Goal: Information Seeking & Learning: Learn about a topic

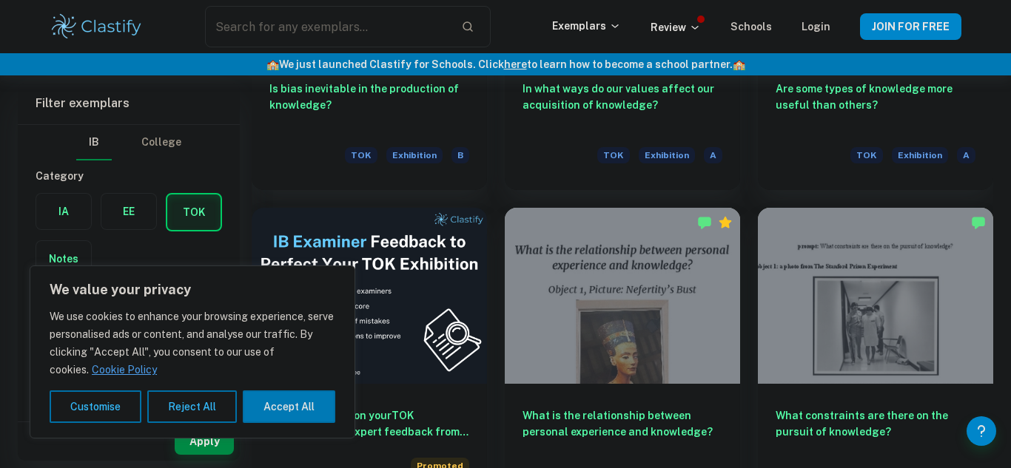
scroll to position [2257, 0]
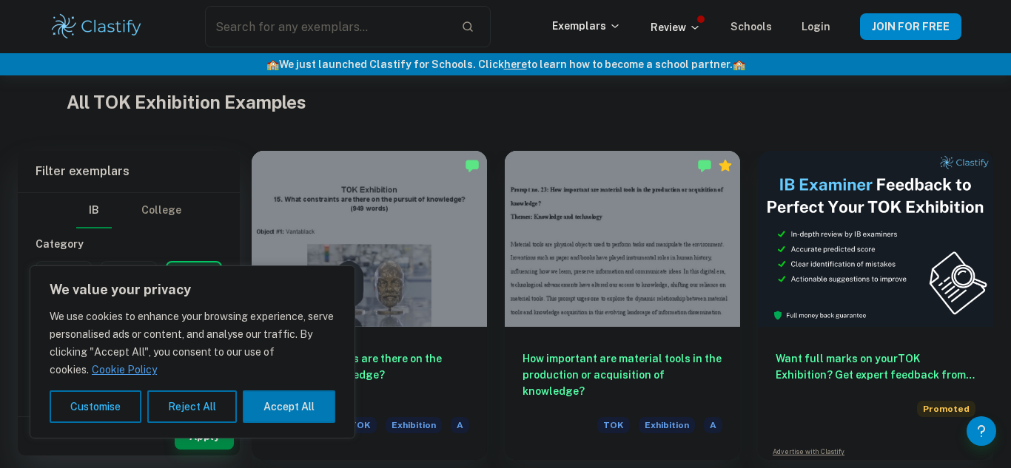
scroll to position [336, 0]
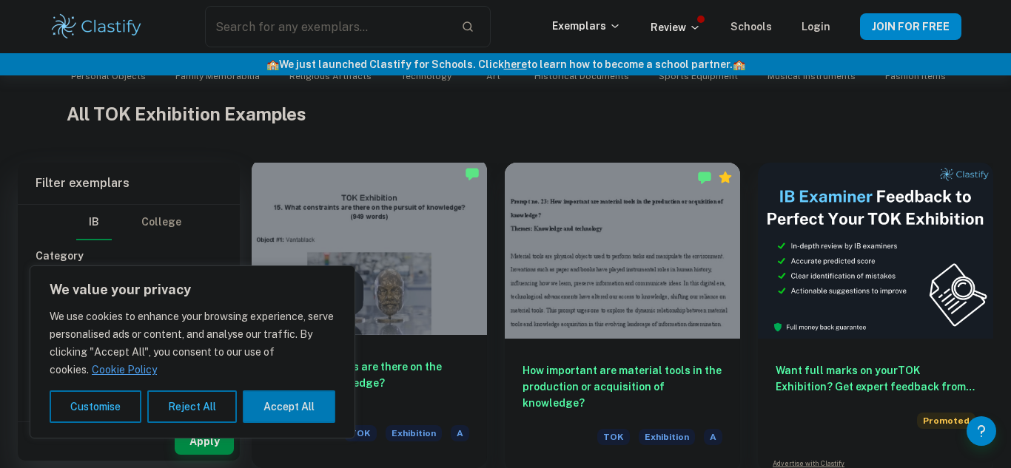
click at [401, 228] on div at bounding box center [369, 247] width 235 height 176
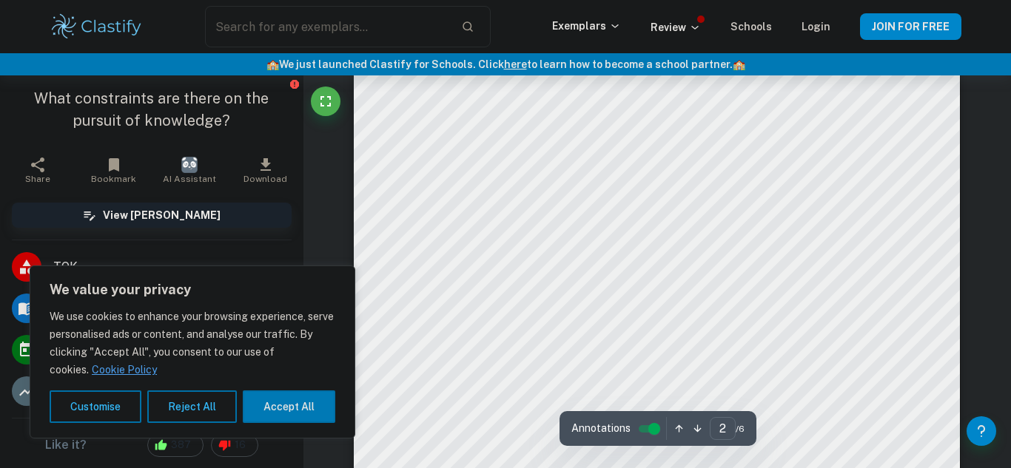
scroll to position [1002, 0]
type input "1"
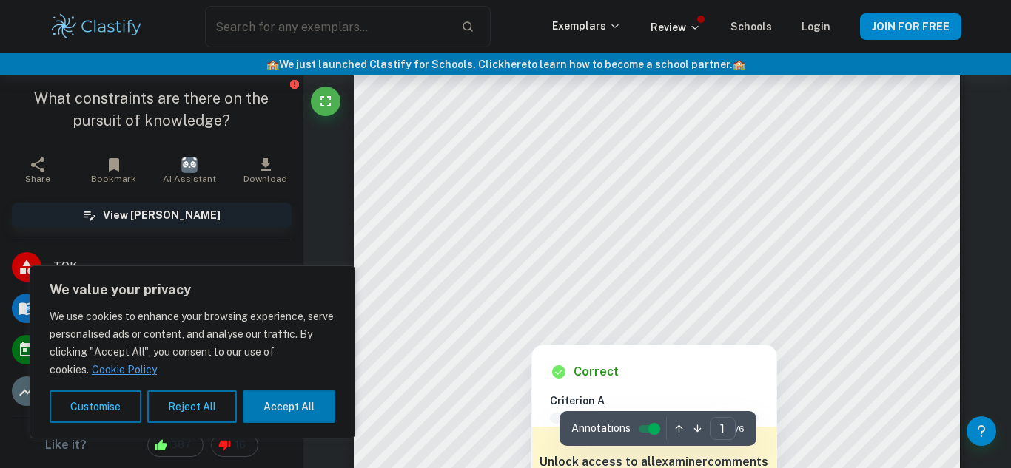
click at [552, 328] on div at bounding box center [531, 334] width 212 height 16
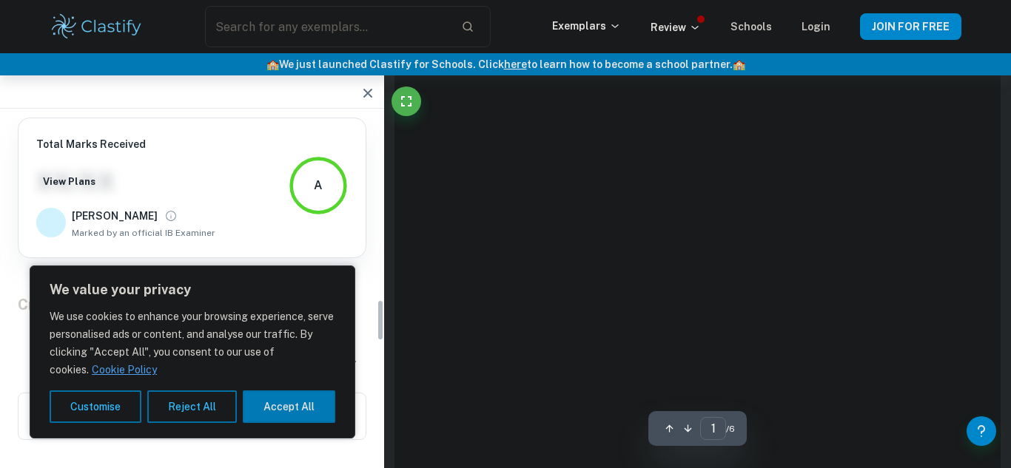
scroll to position [1780, 0]
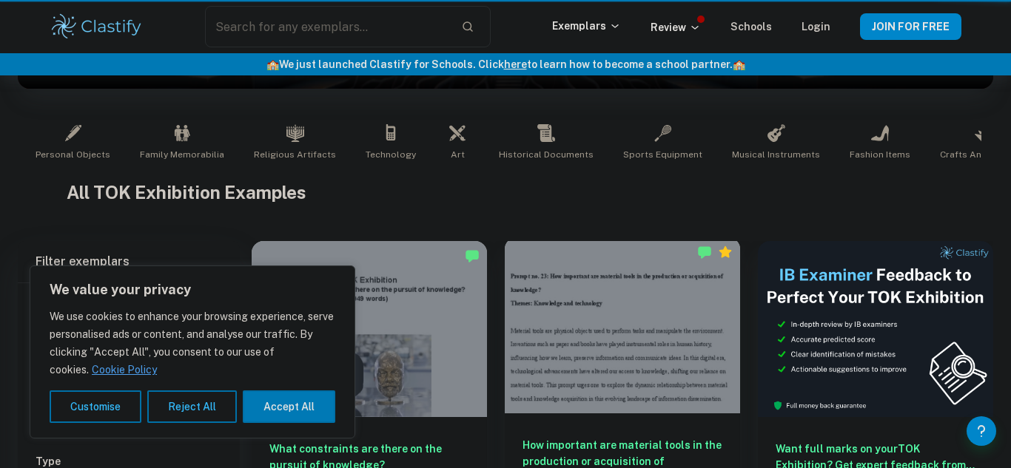
scroll to position [336, 0]
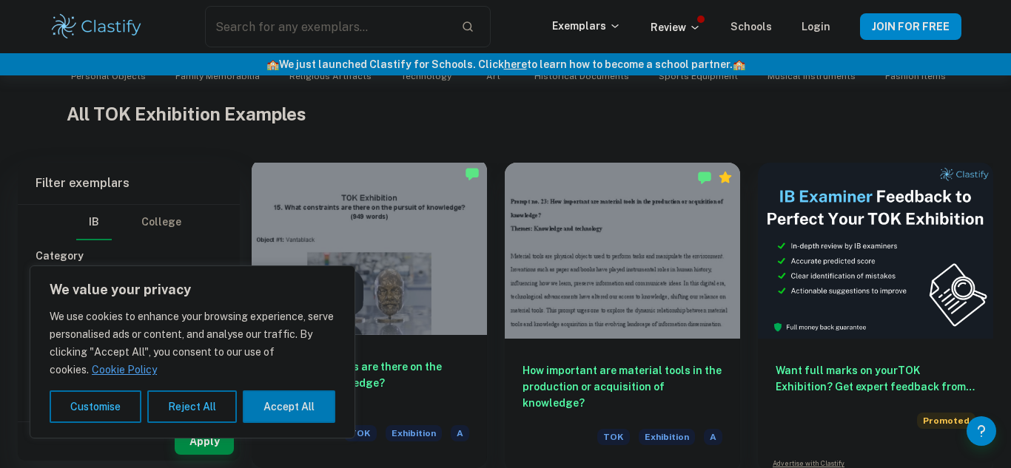
click at [333, 234] on div at bounding box center [369, 247] width 235 height 176
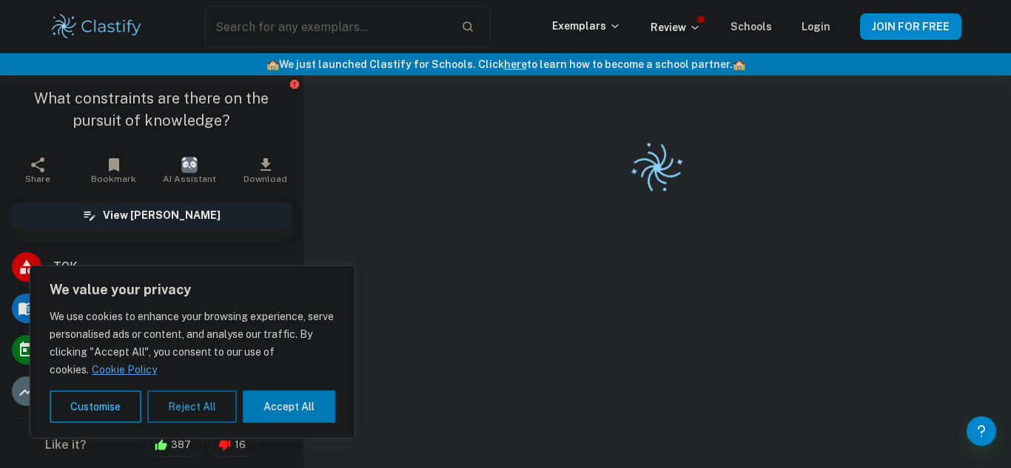
click at [169, 409] on button "Reject All" at bounding box center [192, 407] width 90 height 33
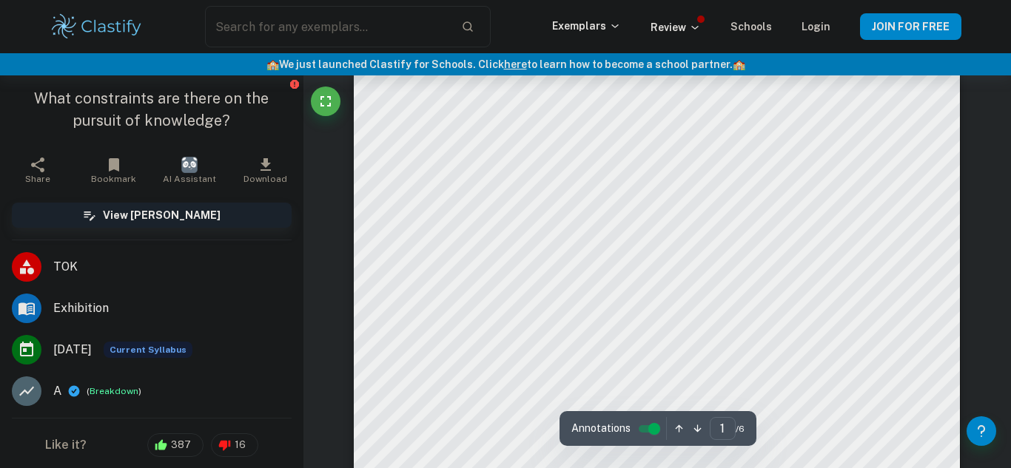
scroll to position [337, 0]
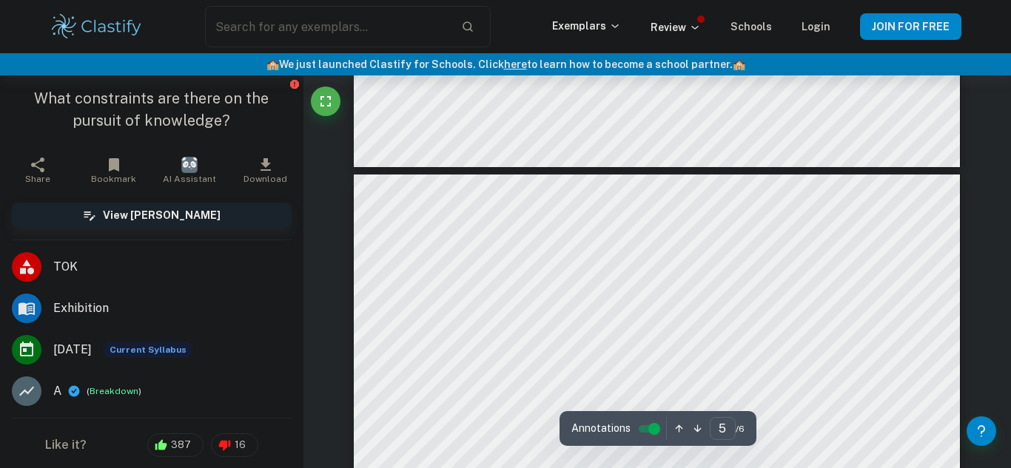
type input "6"
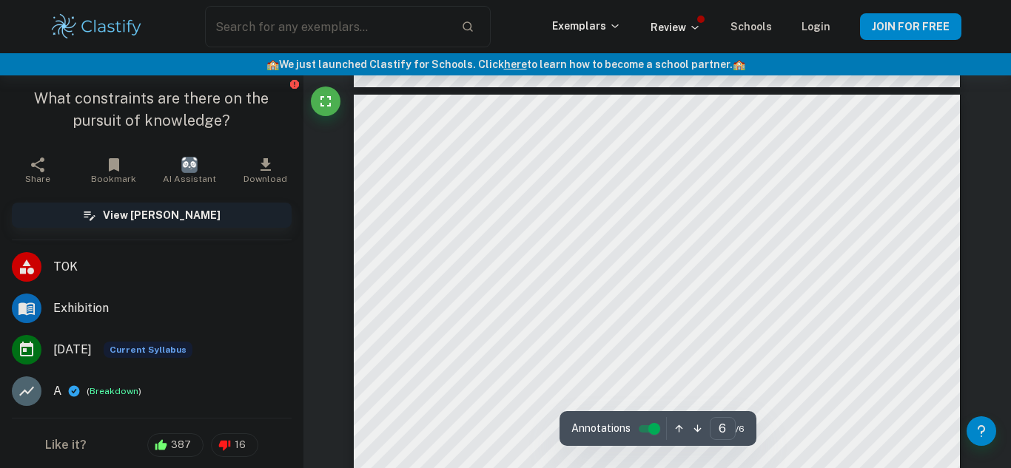
scroll to position [4153, 0]
